Goal: Navigation & Orientation: Find specific page/section

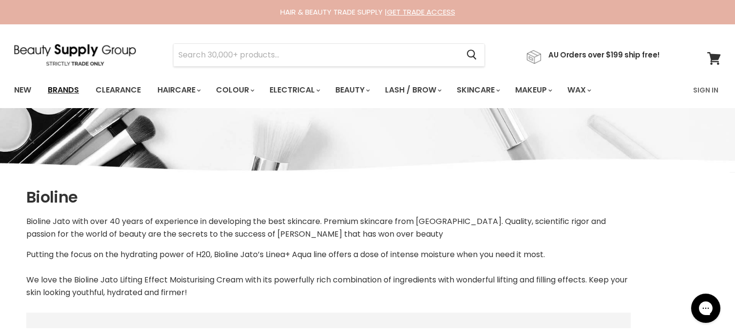
click at [65, 89] on link "Brands" at bounding box center [63, 90] width 46 height 20
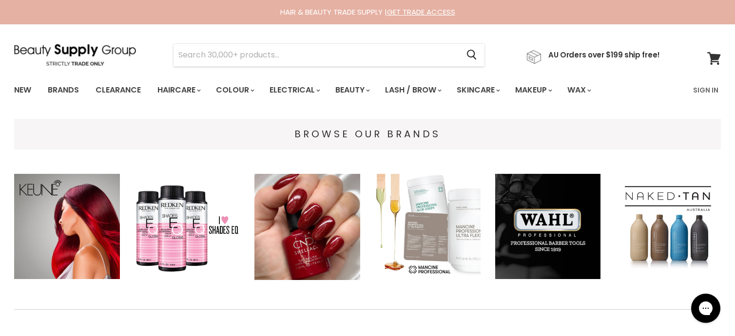
click at [65, 89] on link "Brands" at bounding box center [63, 90] width 46 height 20
click at [64, 86] on link "Brands" at bounding box center [63, 90] width 46 height 20
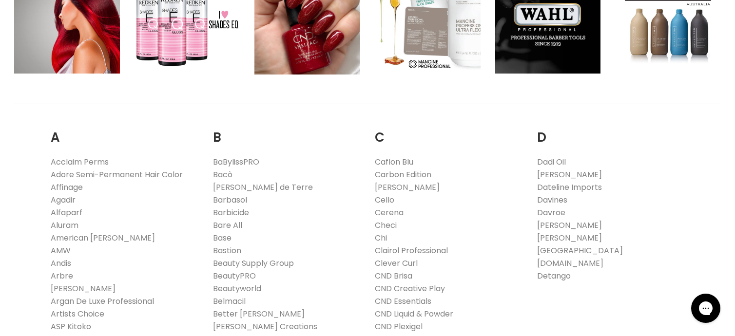
scroll to position [193, 0]
